Goal: Check status: Check status

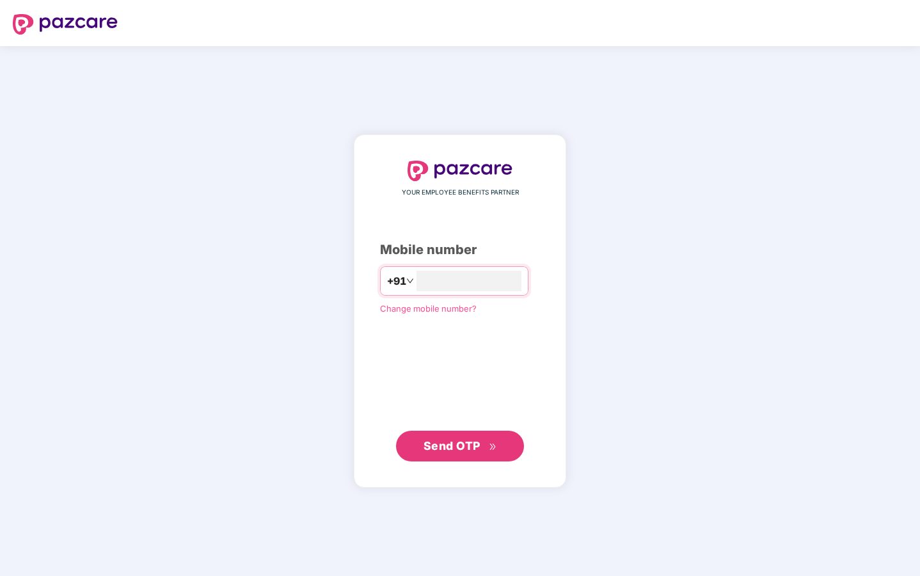
type input "**********"
click at [466, 449] on span "Send OTP" at bounding box center [451, 445] width 57 height 13
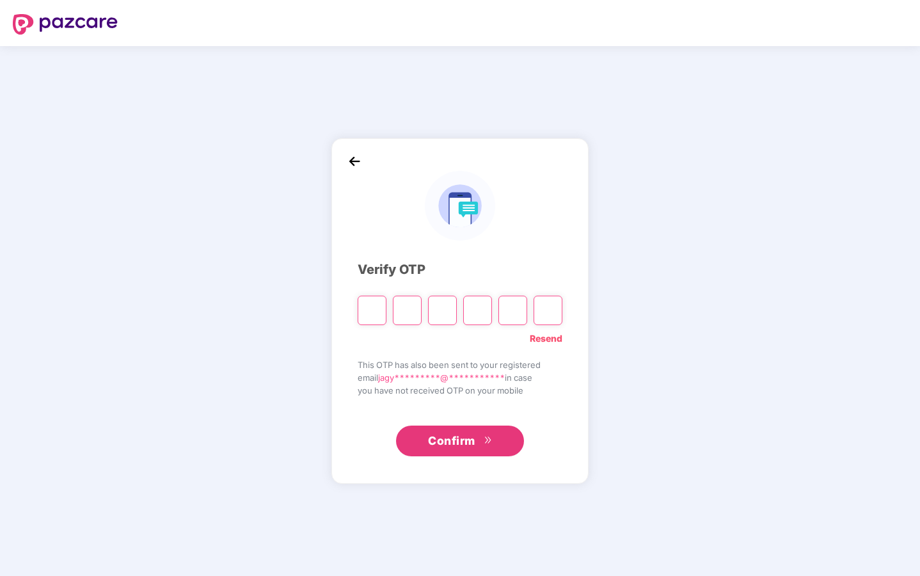
type input "*"
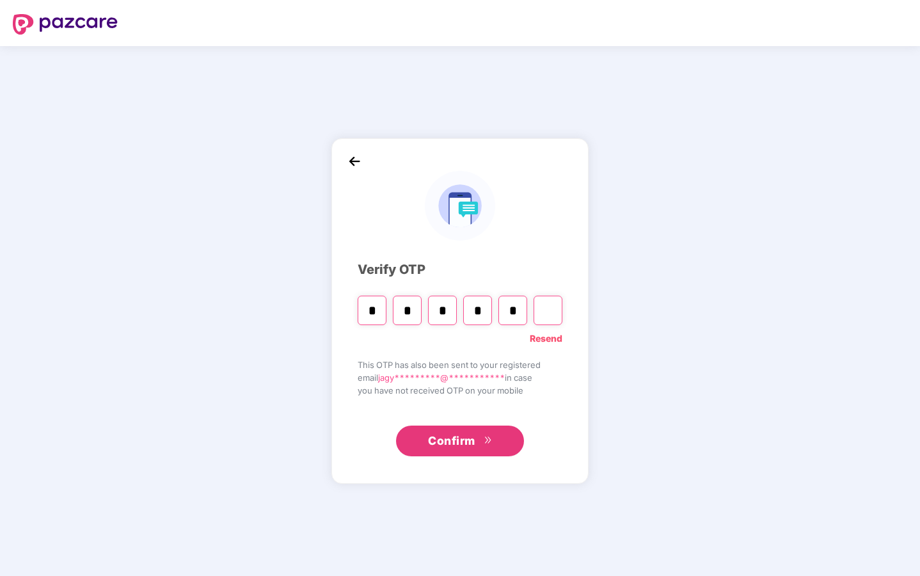
type input "*"
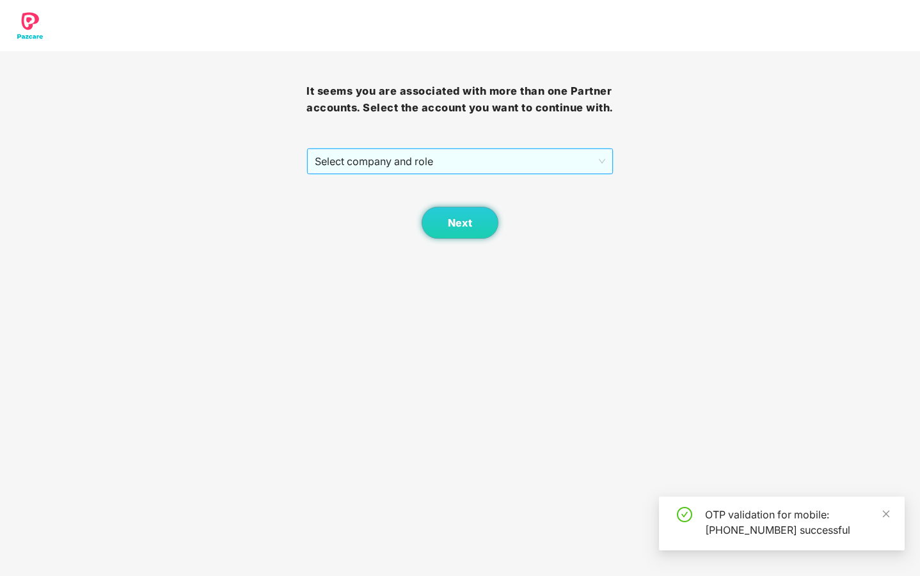
click at [575, 173] on span "Select company and role" at bounding box center [460, 161] width 290 height 24
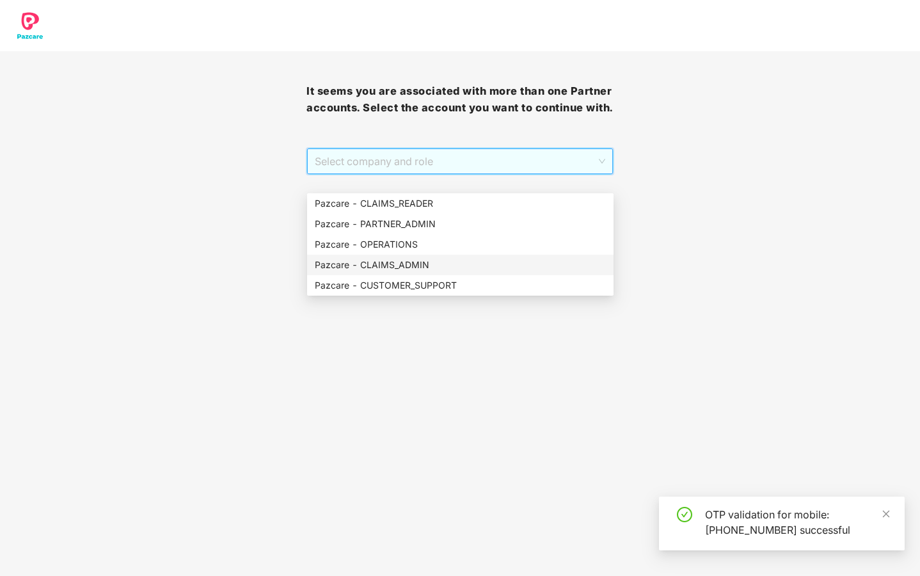
click at [416, 268] on div "Pazcare - CLAIMS_ADMIN" at bounding box center [460, 265] width 291 height 14
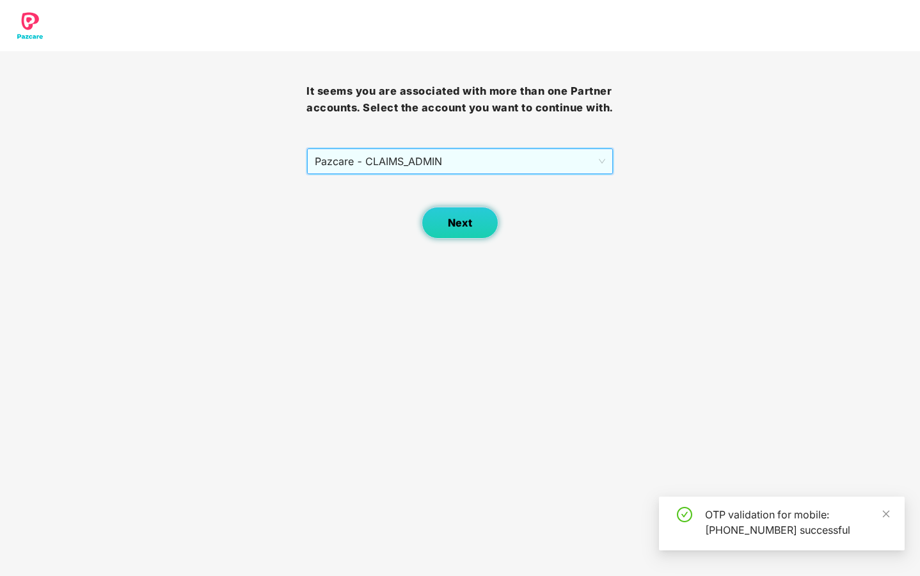
click at [454, 229] on span "Next" at bounding box center [460, 223] width 24 height 12
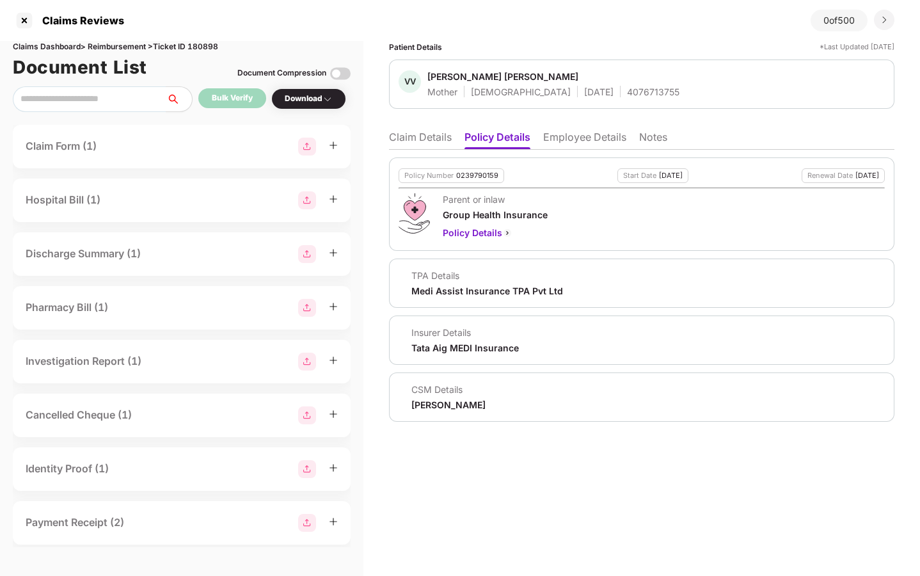
click at [432, 136] on li "Claim Details" at bounding box center [420, 139] width 63 height 19
